Goal: Find specific page/section: Find specific page/section

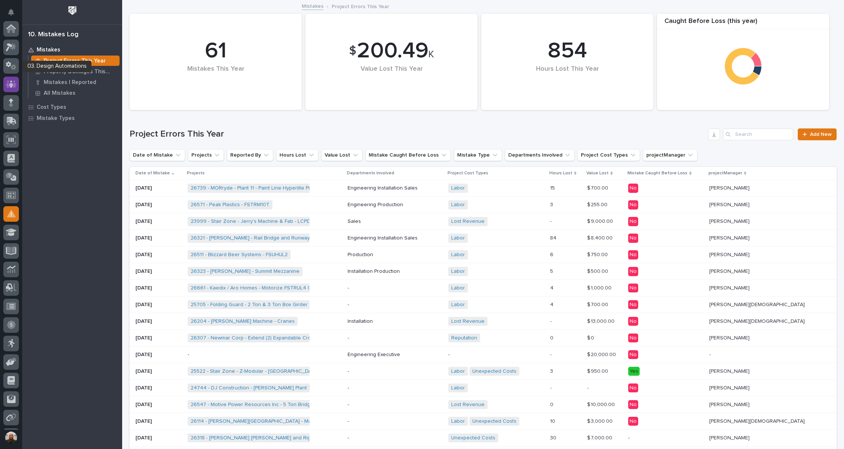
click at [10, 81] on icon at bounding box center [11, 83] width 4 height 7
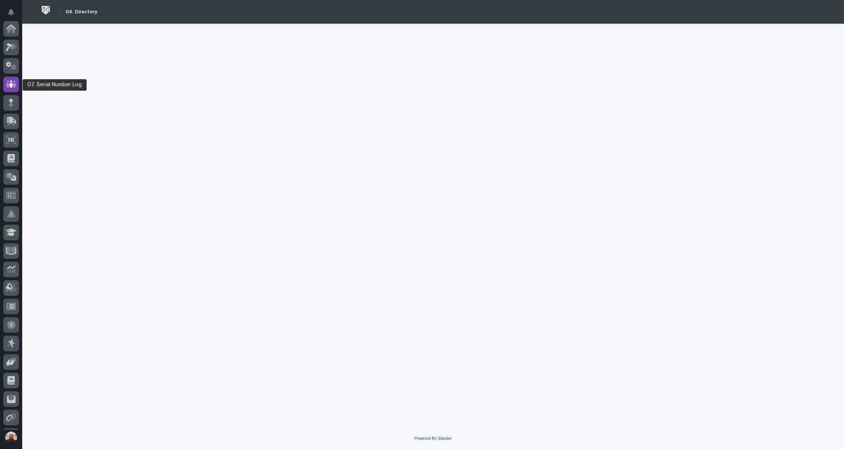
scroll to position [56, 0]
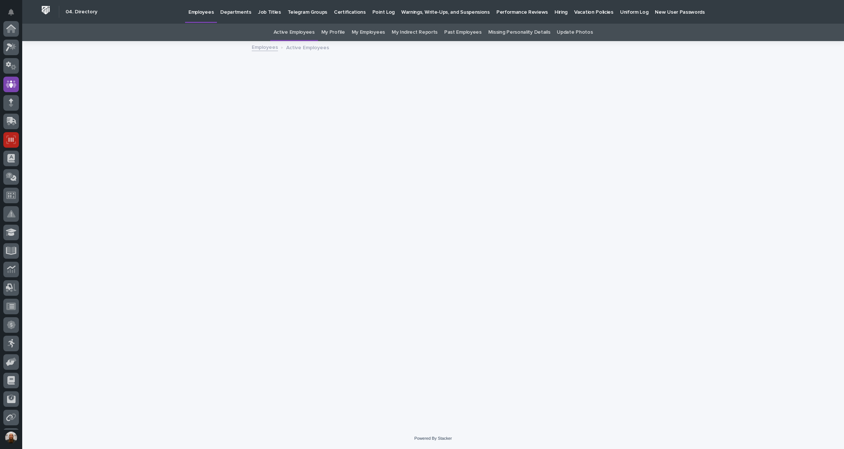
scroll to position [56, 0]
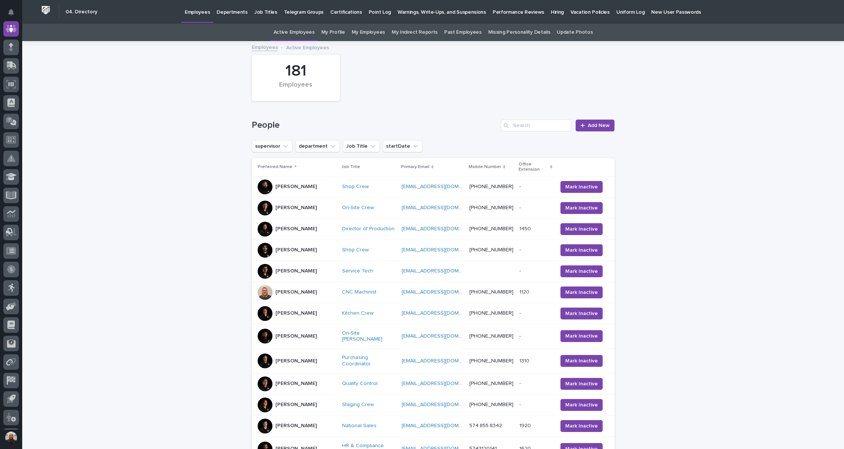
click at [464, 36] on link "Past Employees" at bounding box center [462, 32] width 37 height 17
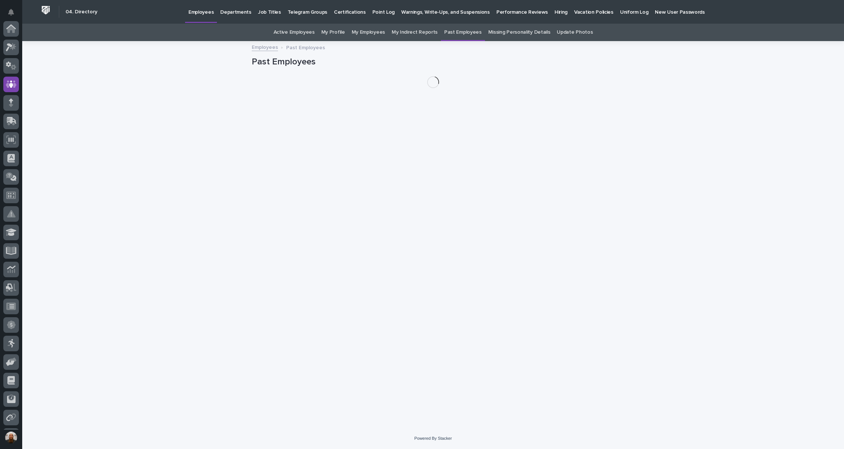
scroll to position [56, 0]
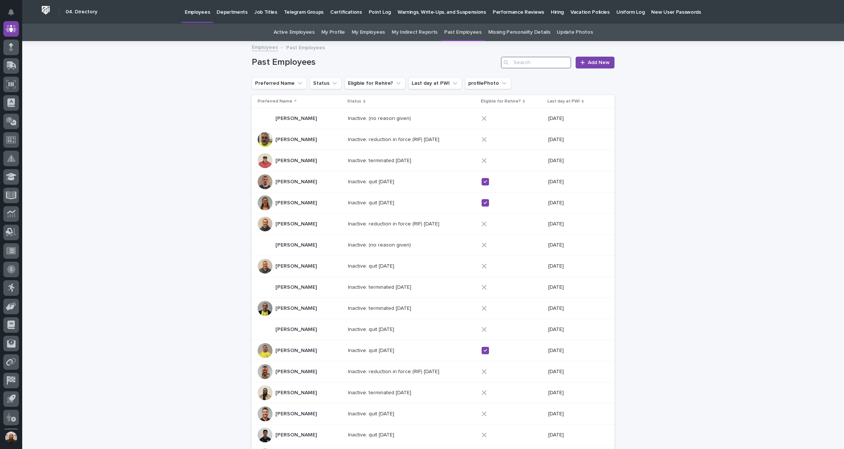
click at [523, 60] on input "Search" at bounding box center [536, 63] width 70 height 12
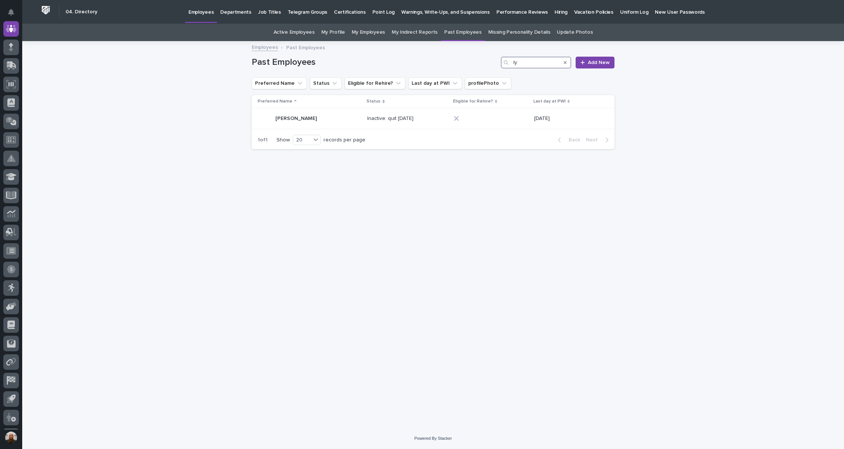
type input "l"
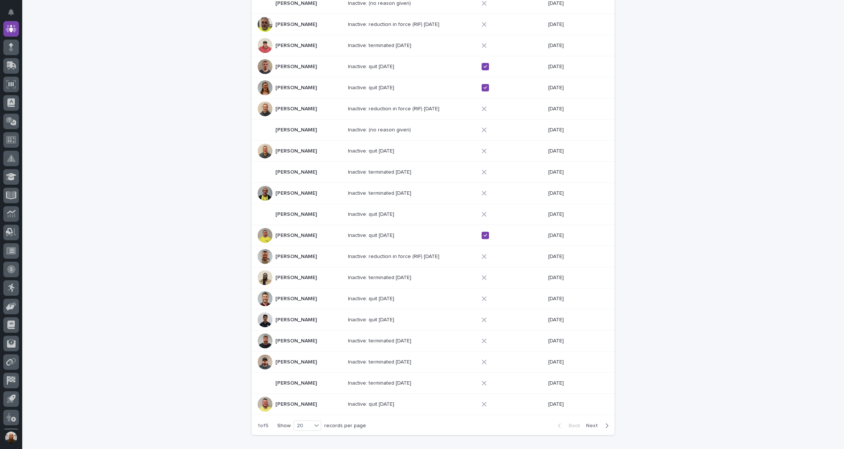
scroll to position [162, 0]
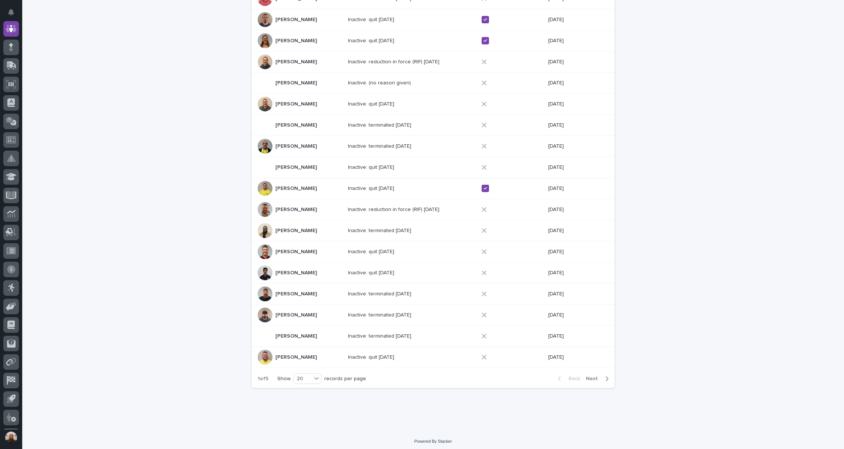
click at [586, 375] on button "Next" at bounding box center [598, 378] width 31 height 7
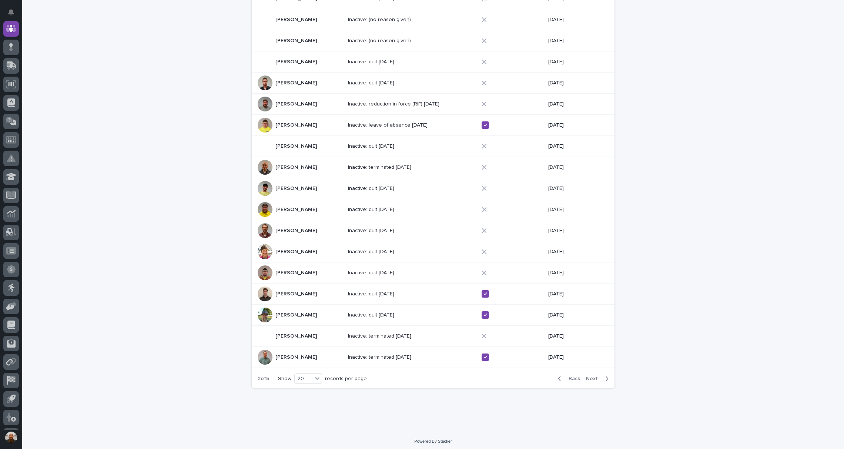
click at [455, 227] on div "Inactive: quit [DATE] Inactive: quit [DATE]" at bounding box center [412, 231] width 128 height 12
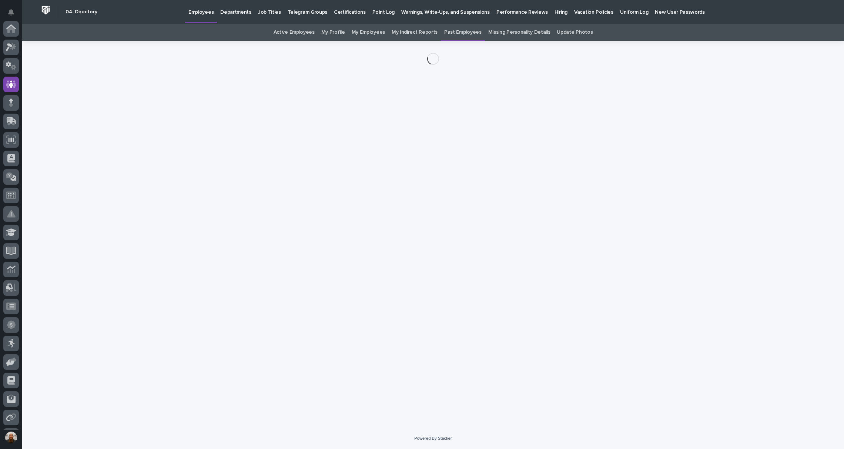
scroll to position [56, 0]
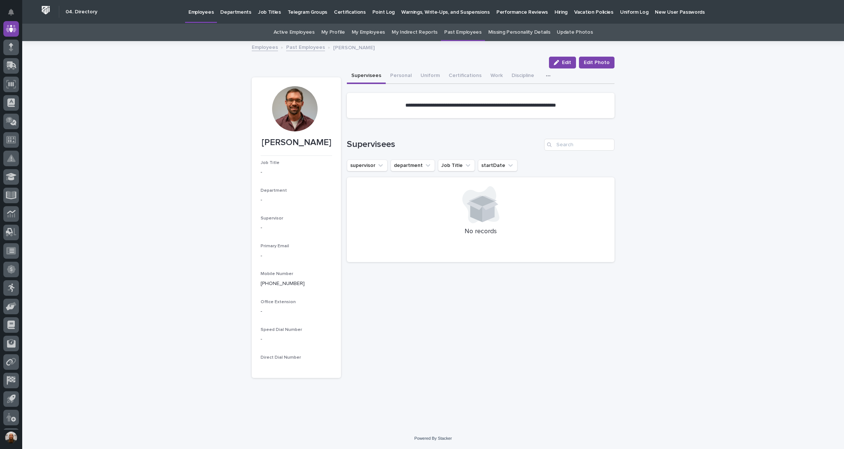
click at [534, 73] on div "Supervisees Personal Uniform Certifications Work Discipline Assessment Plaque" at bounding box center [481, 76] width 268 height 16
click at [546, 74] on icon "button" at bounding box center [548, 75] width 4 height 5
click at [492, 75] on button "Work" at bounding box center [496, 76] width 21 height 16
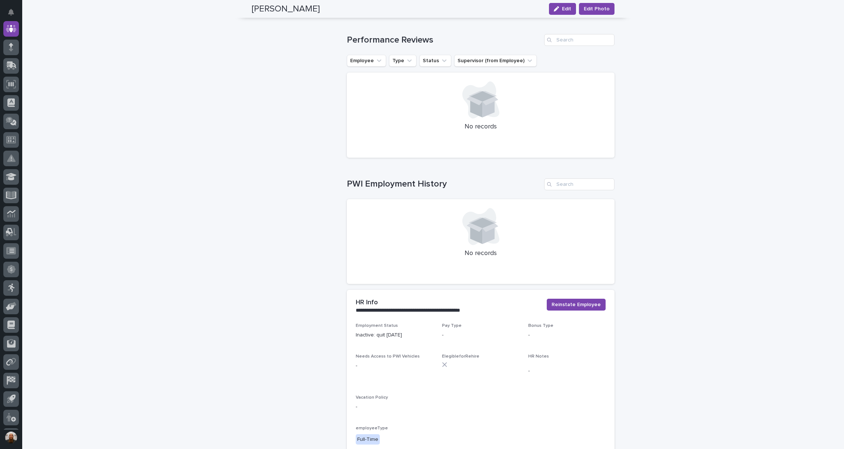
scroll to position [691, 0]
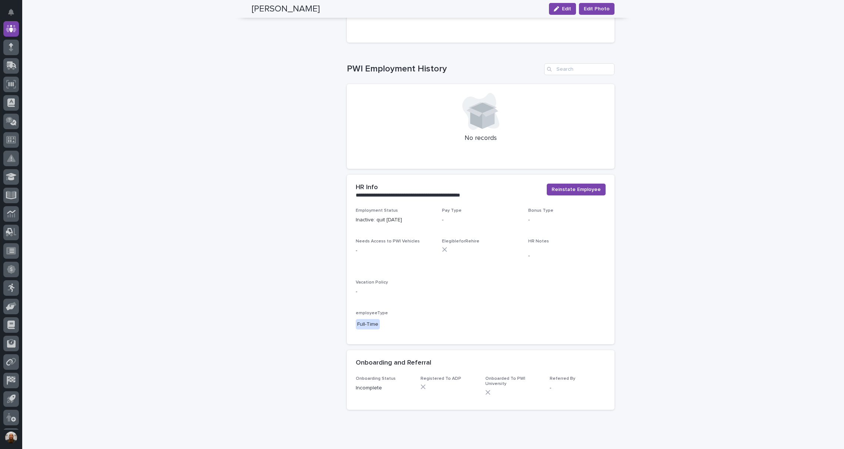
click at [448, 244] on div "ElegibleforRehire" at bounding box center [480, 248] width 77 height 19
click at [442, 251] on icon at bounding box center [444, 249] width 5 height 5
click at [445, 237] on div "Employment Status Inactive: quit [DATE] Pay Type - Bonus Type - Needs Access to…" at bounding box center [481, 272] width 250 height 128
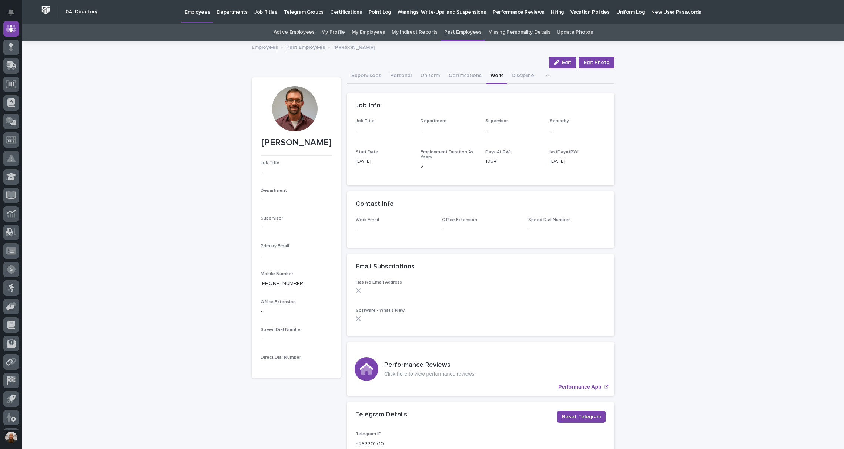
click at [307, 47] on link "Past Employees" at bounding box center [305, 47] width 39 height 9
